Goal: Task Accomplishment & Management: Use online tool/utility

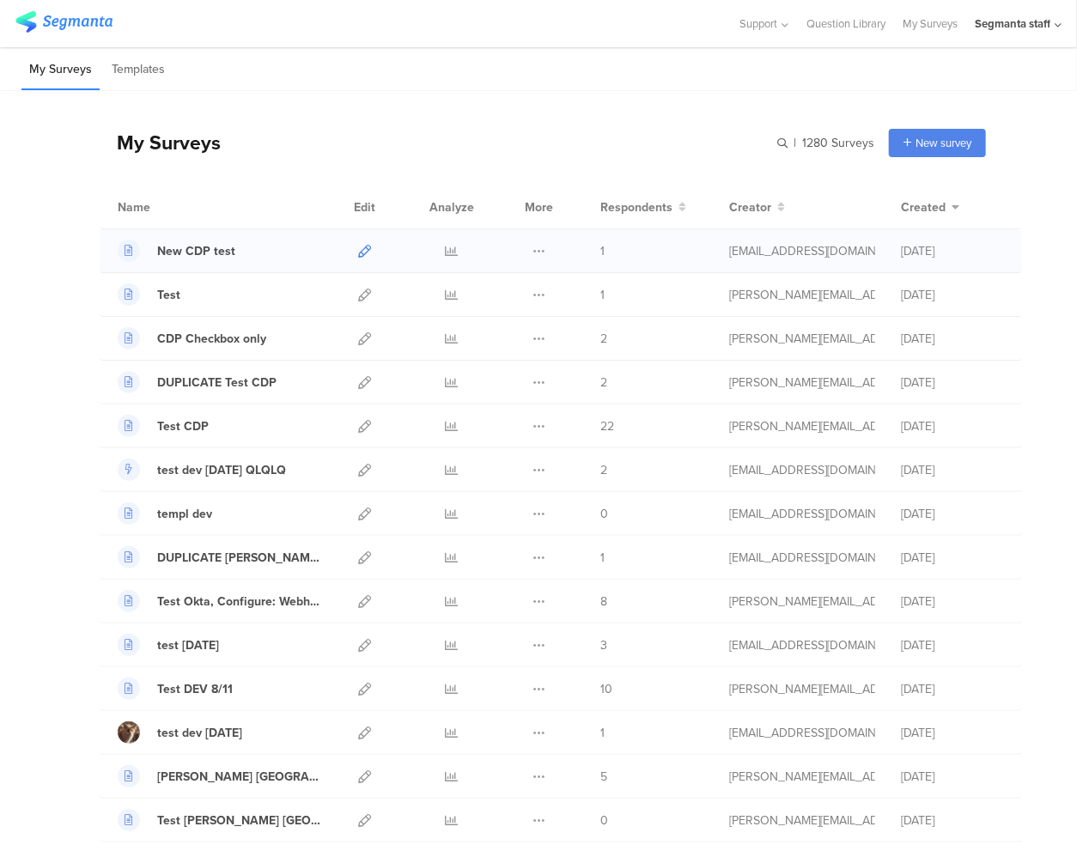
click at [358, 250] on icon at bounding box center [364, 251] width 13 height 13
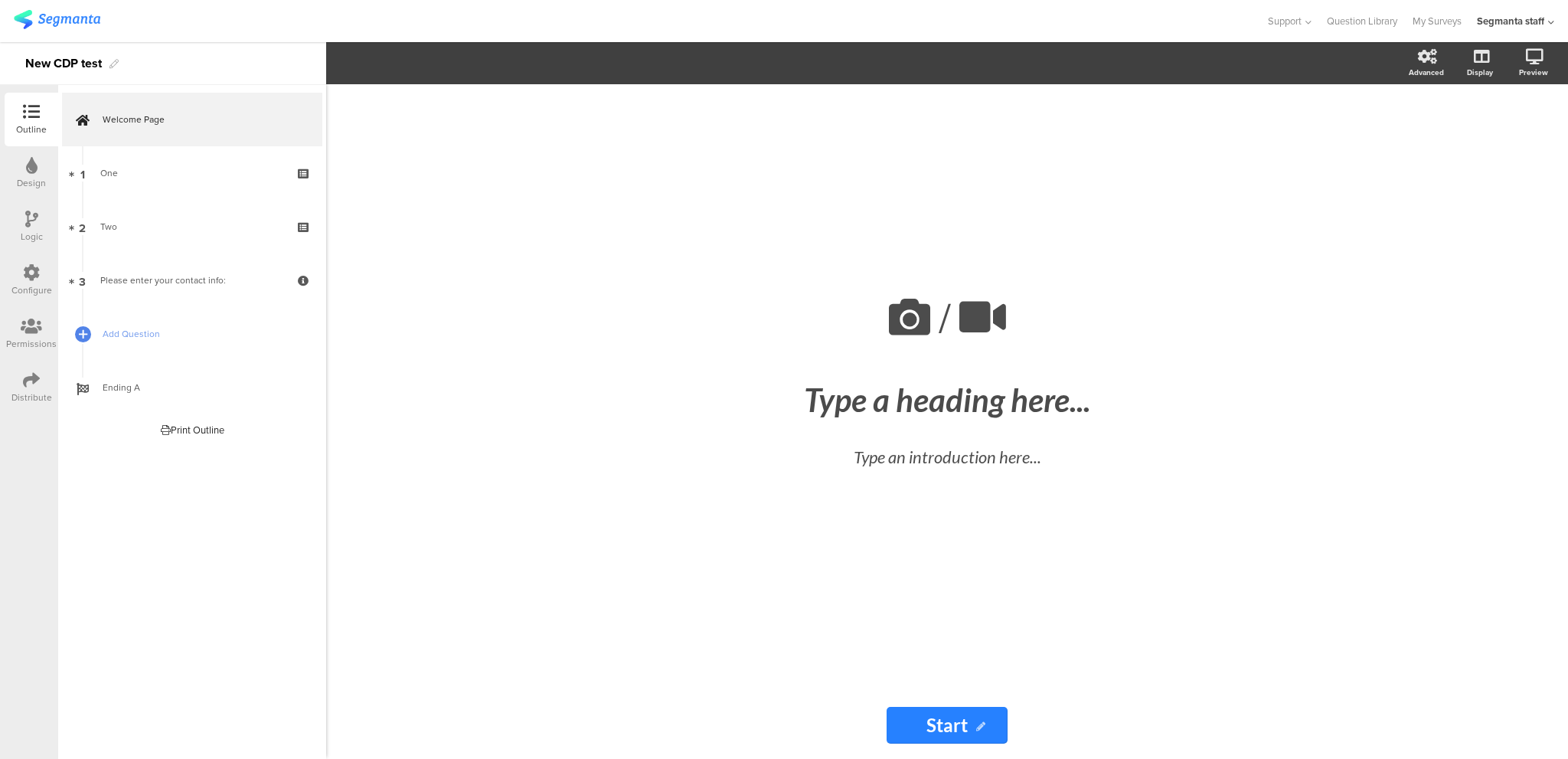
click at [32, 386] on icon at bounding box center [31, 379] width 17 height 17
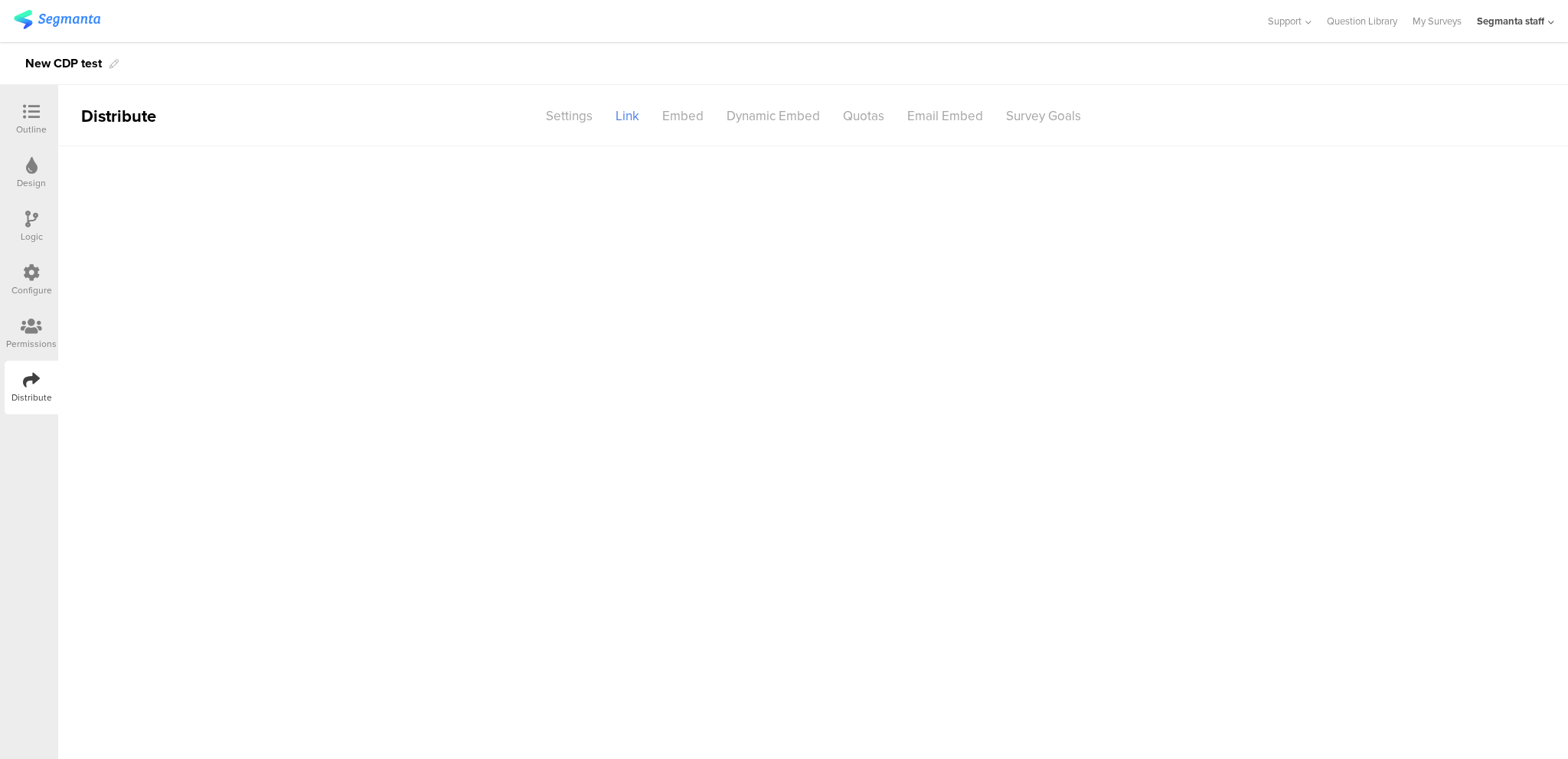
click at [37, 337] on div "Permissions" at bounding box center [31, 343] width 51 height 13
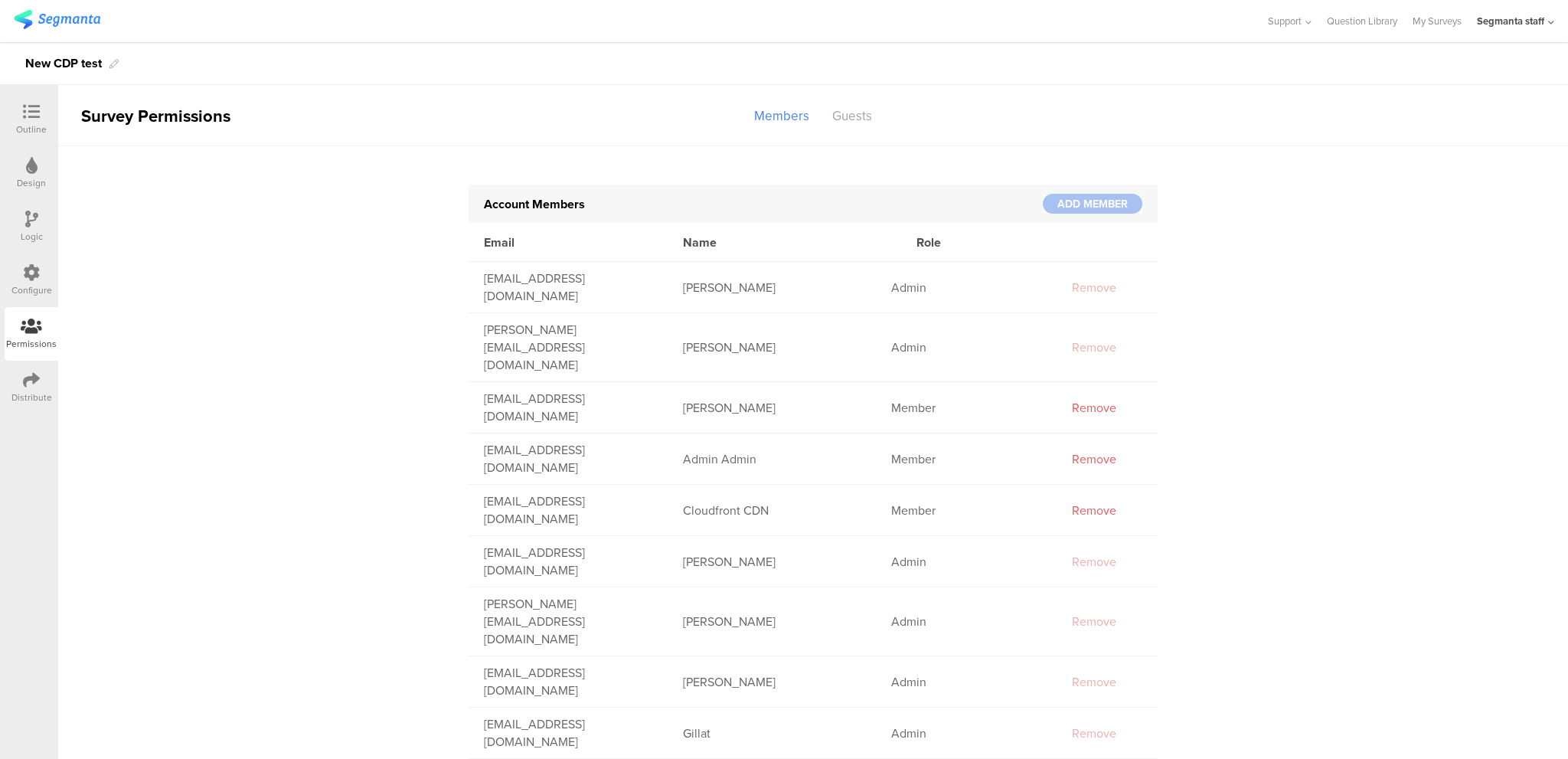
click at [57, 374] on div "Distribute" at bounding box center [31, 387] width 53 height 54
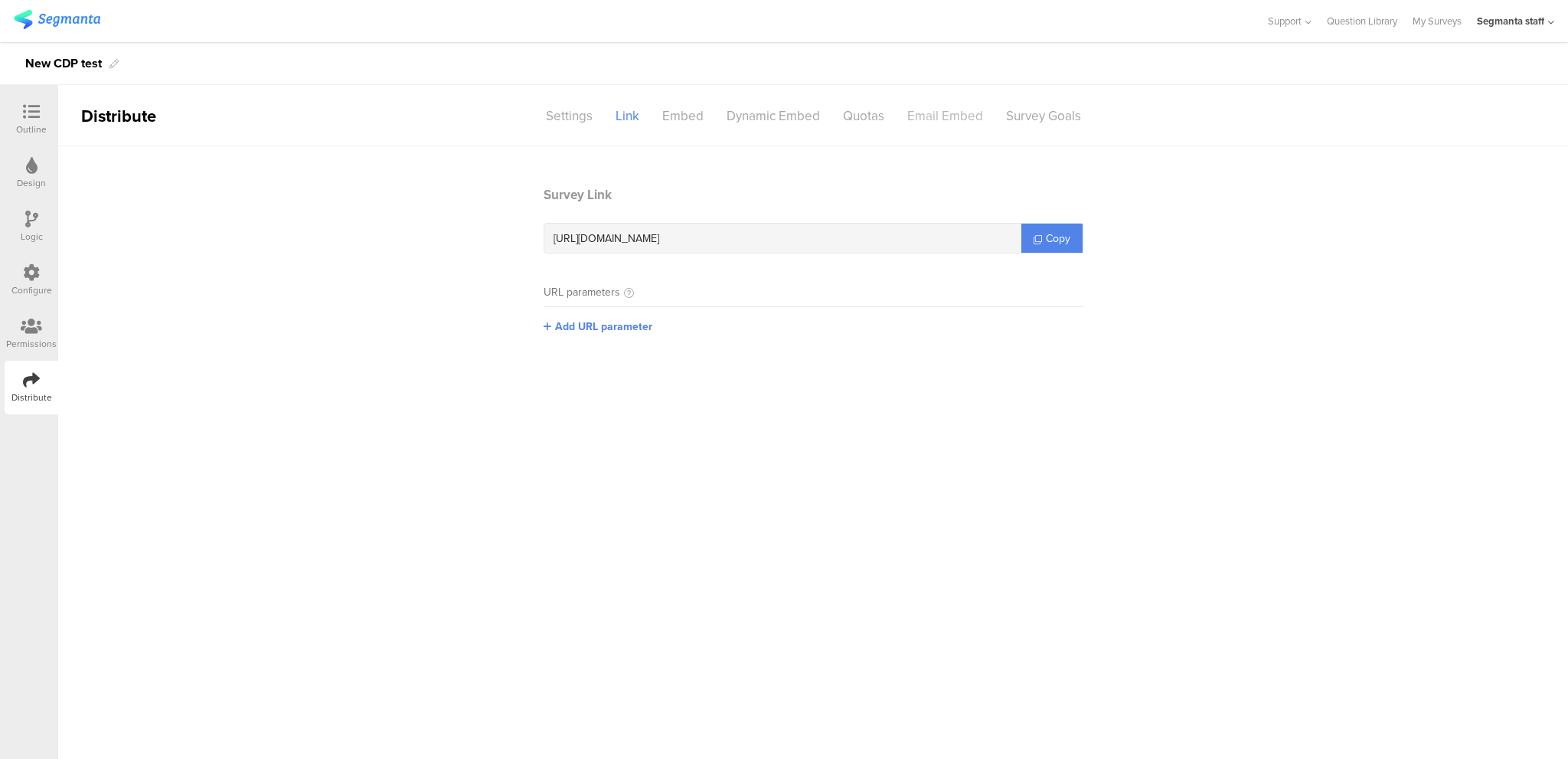
click at [946, 116] on div "Email Embed" at bounding box center [945, 116] width 99 height 27
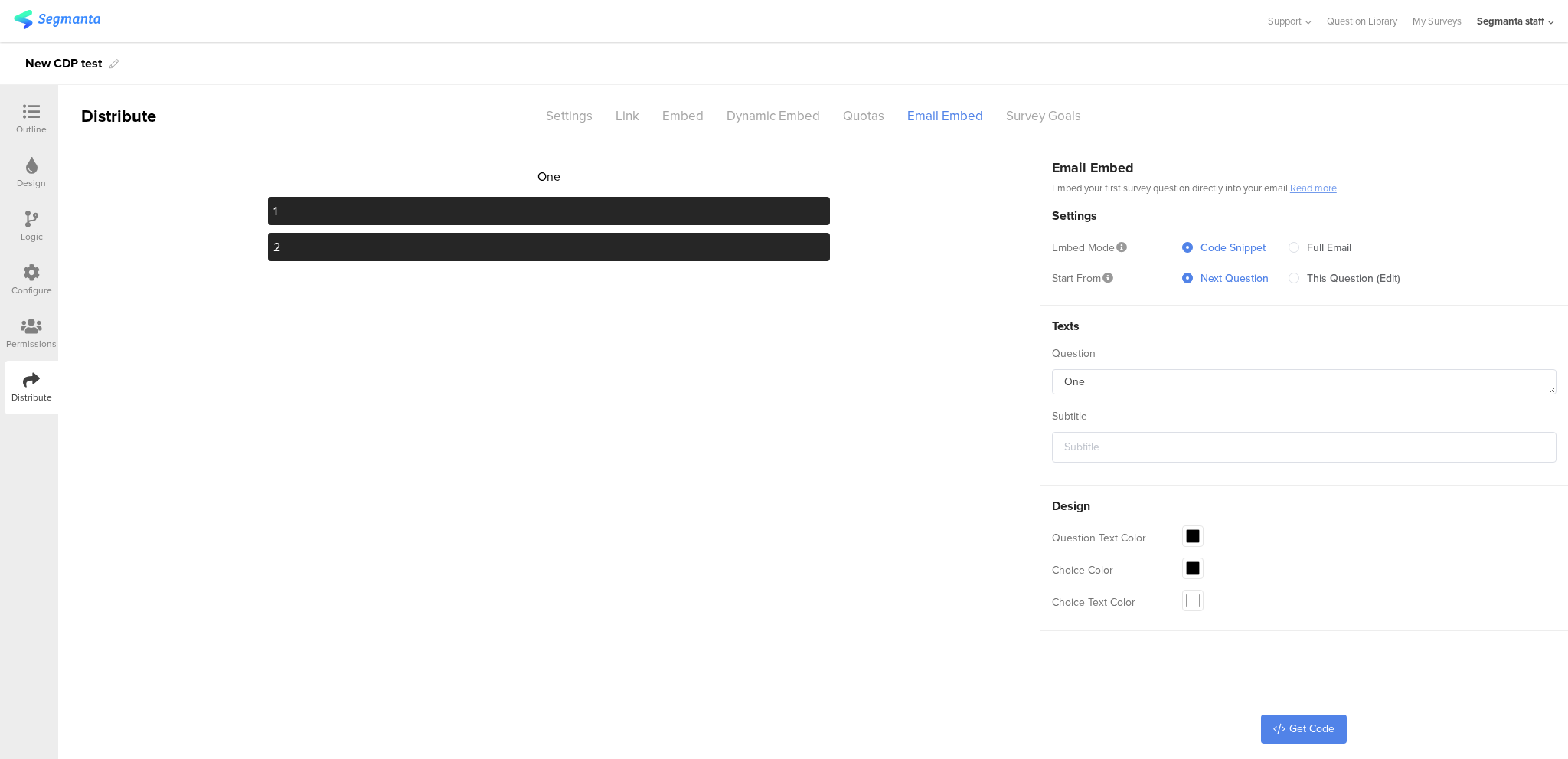
click at [34, 269] on icon at bounding box center [31, 272] width 17 height 17
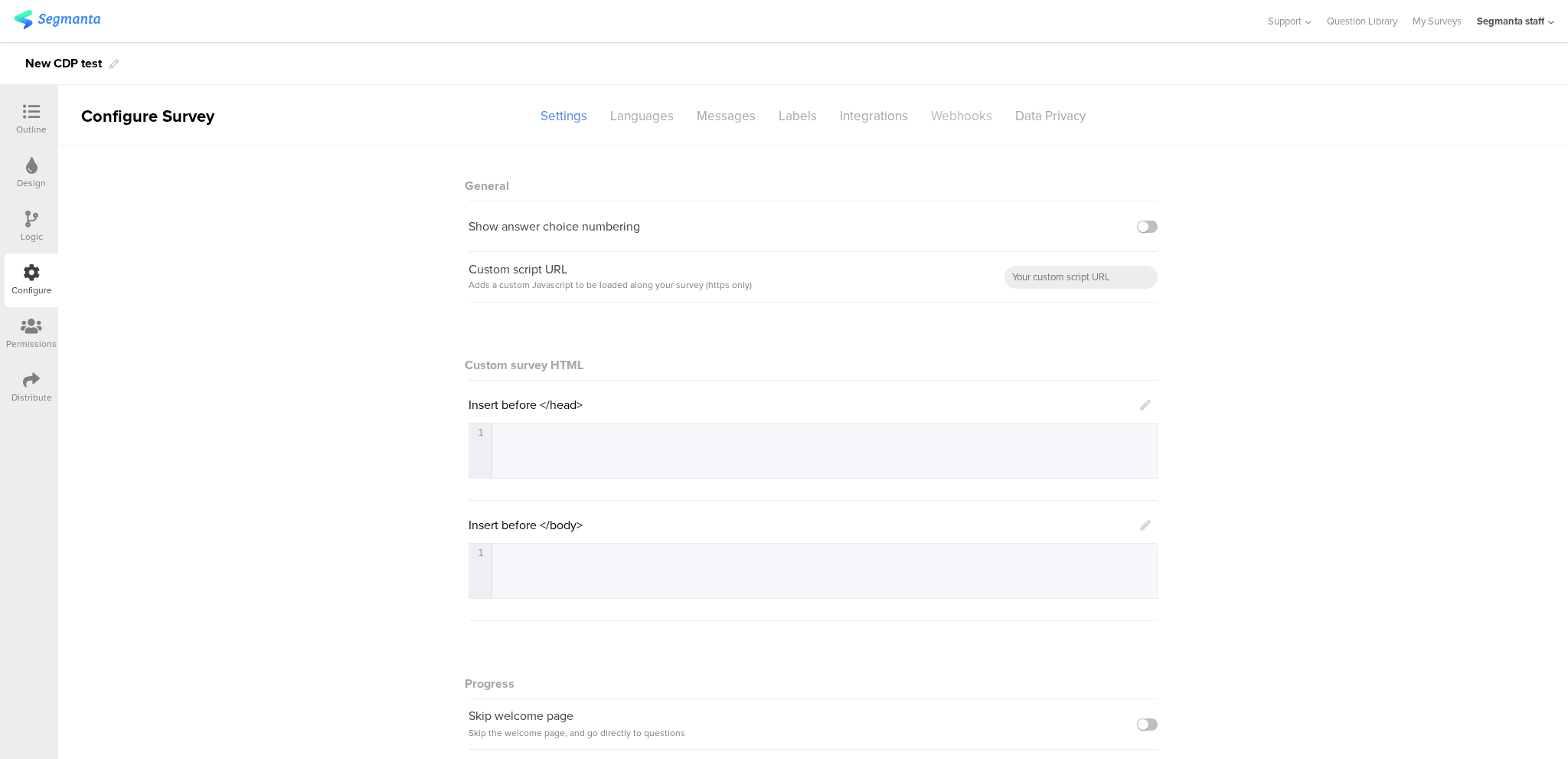
click at [942, 120] on div "Webhooks" at bounding box center [961, 116] width 84 height 27
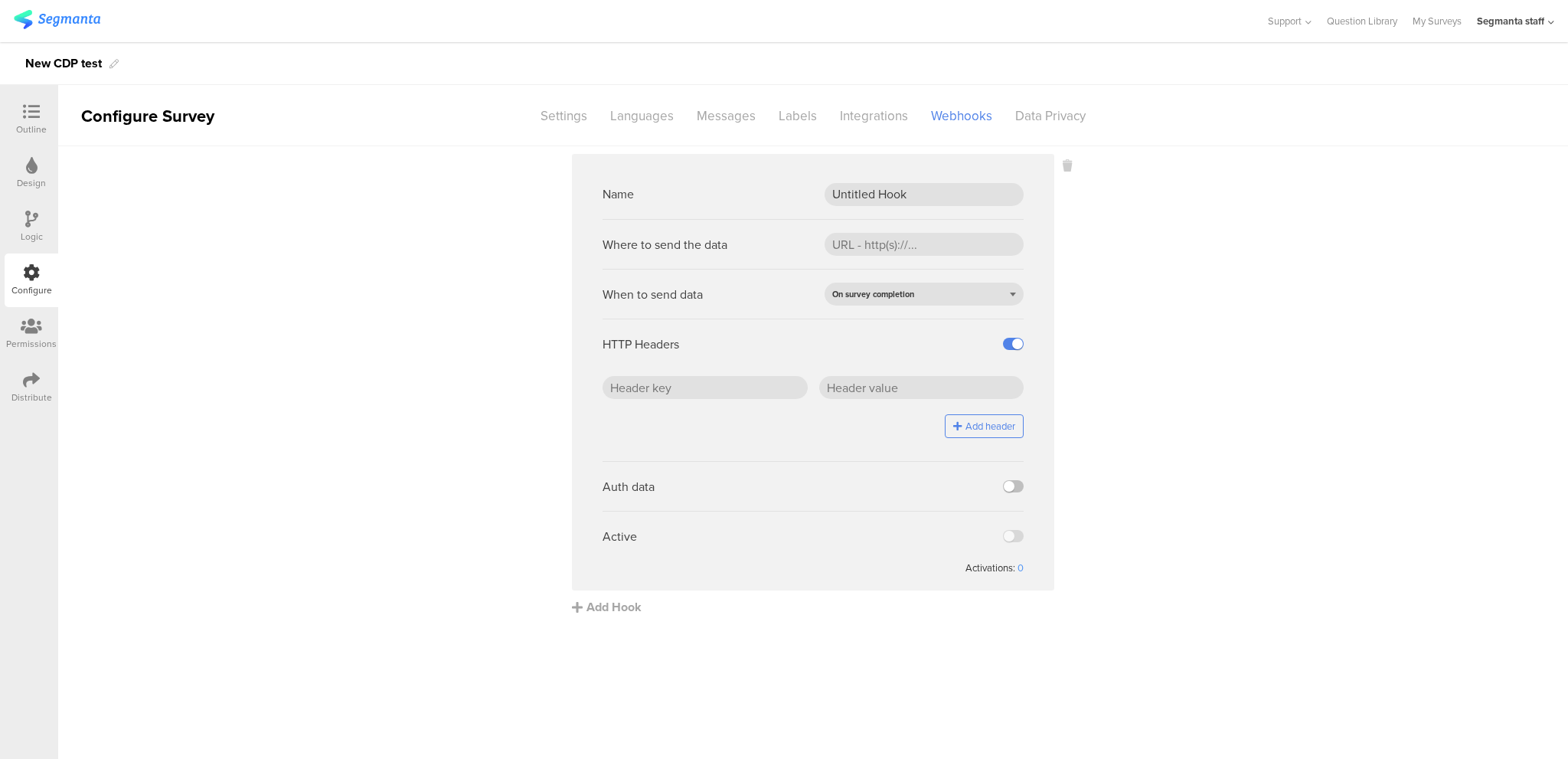
click at [601, 176] on sg-webhook-editor "Name Untitled Hook Where to send the data When to send data On survey completio…" at bounding box center [812, 372] width 482 height 436
click at [1156, 441] on sg-webhook-settings "Name Untitled Hook Where to send the data When to send data On survey completio…" at bounding box center [812, 385] width 1509 height 462
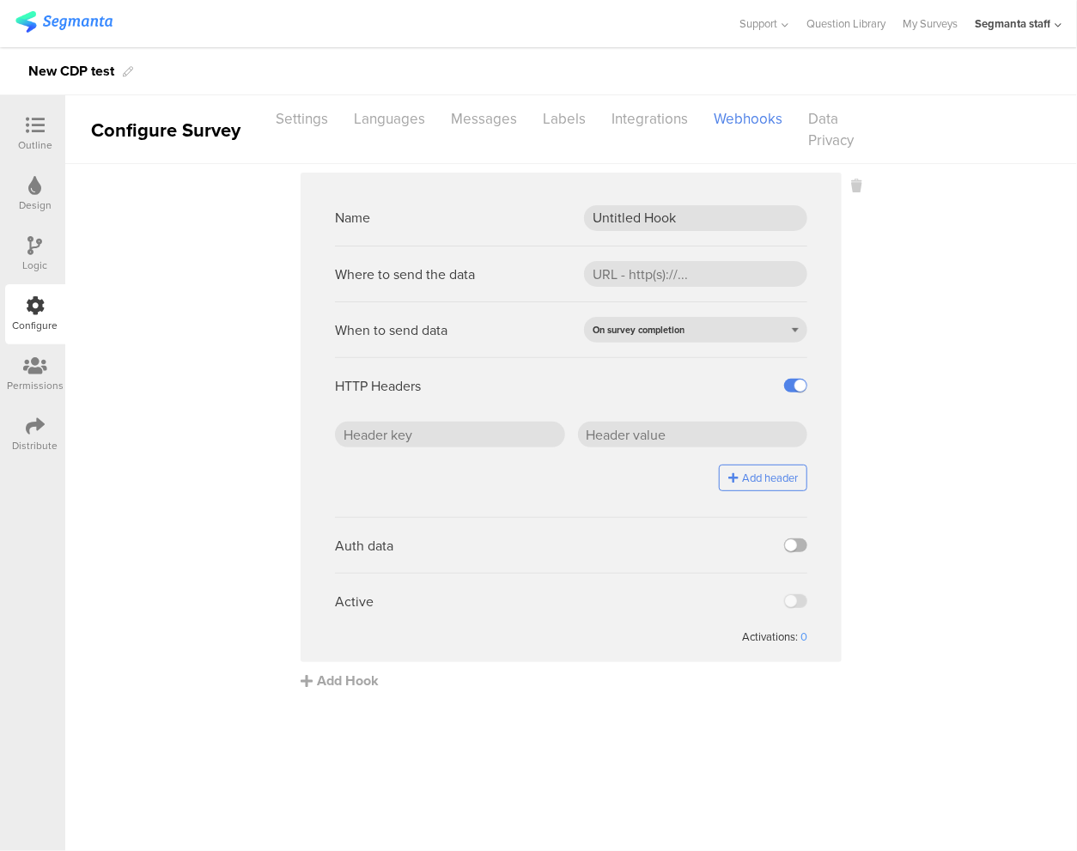
click at [804, 542] on label at bounding box center [795, 545] width 23 height 14
click at [0, 0] on input "checkbox" at bounding box center [0, 0] width 0 height 0
